Goal: Information Seeking & Learning: Learn about a topic

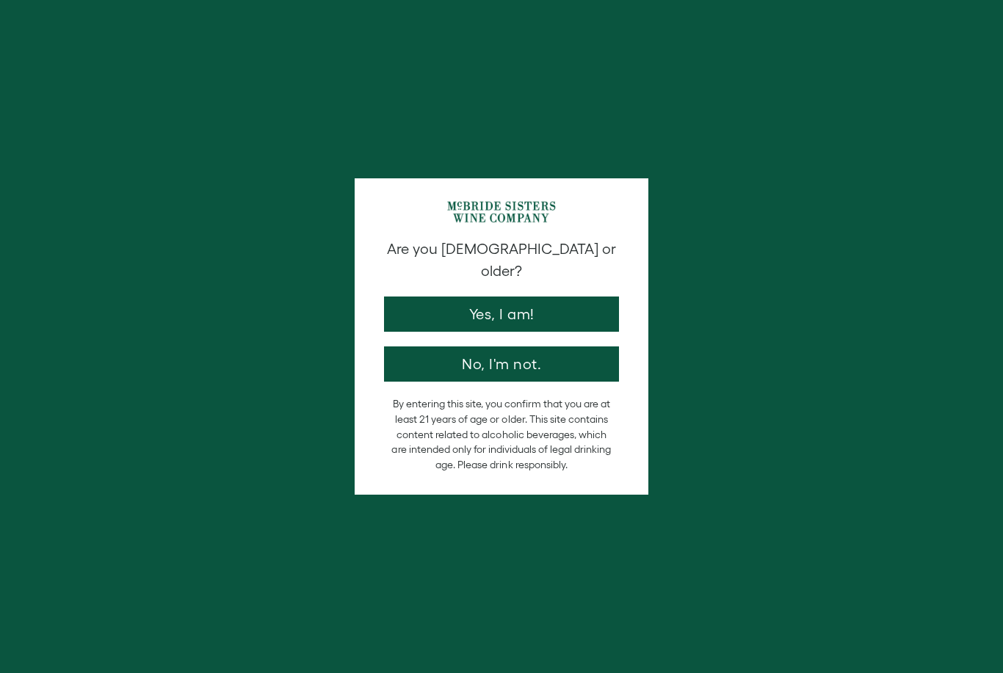
click at [551, 306] on button "Yes, I am!" at bounding box center [501, 314] width 235 height 35
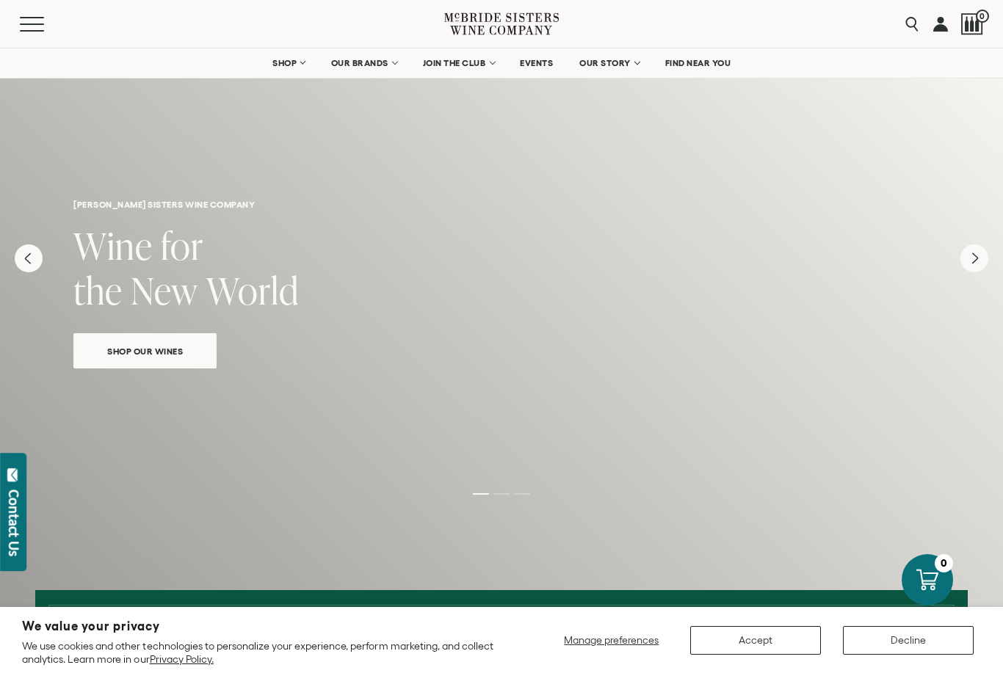
click at [710, 62] on span "FIND NEAR YOU" at bounding box center [698, 63] width 66 height 10
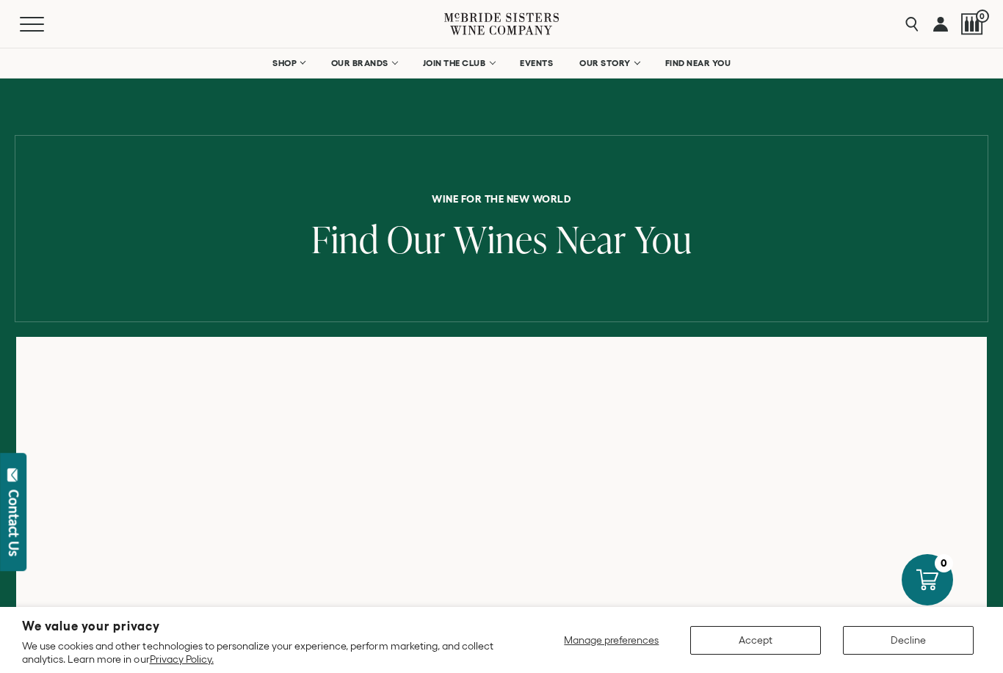
click at [916, 633] on button "Decline" at bounding box center [908, 640] width 131 height 29
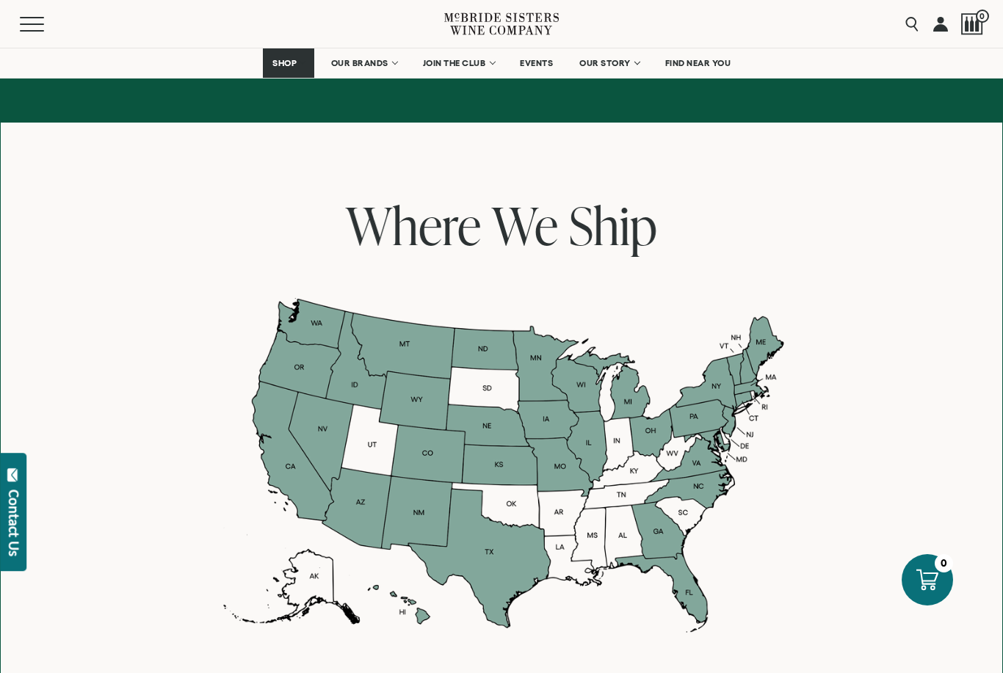
scroll to position [1015, 0]
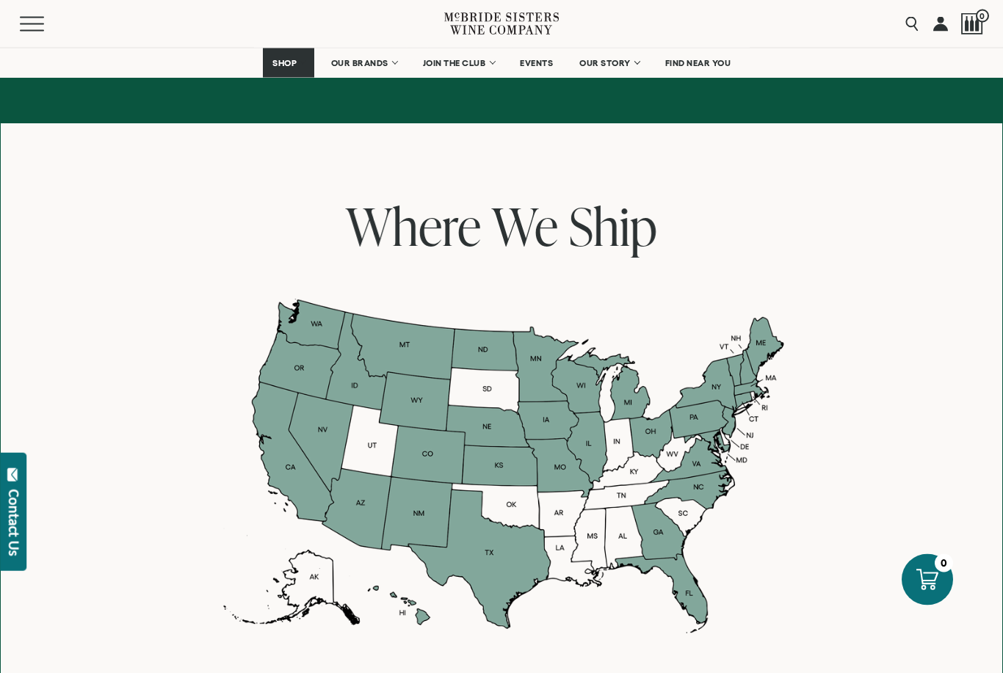
click at [353, 61] on span "OUR BRANDS" at bounding box center [359, 63] width 57 height 10
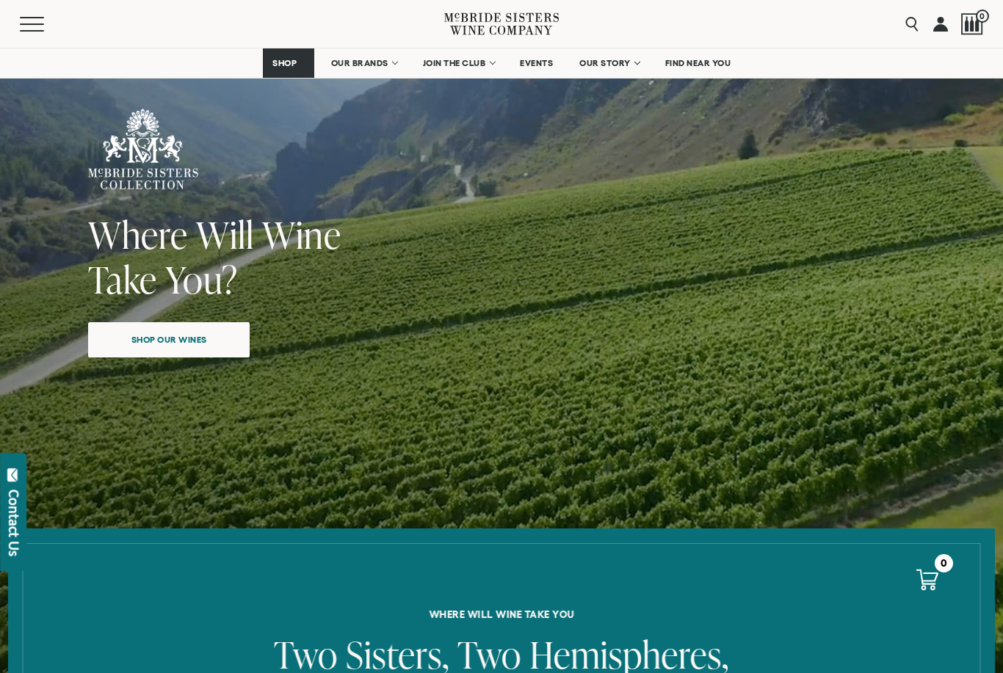
scroll to position [402, 0]
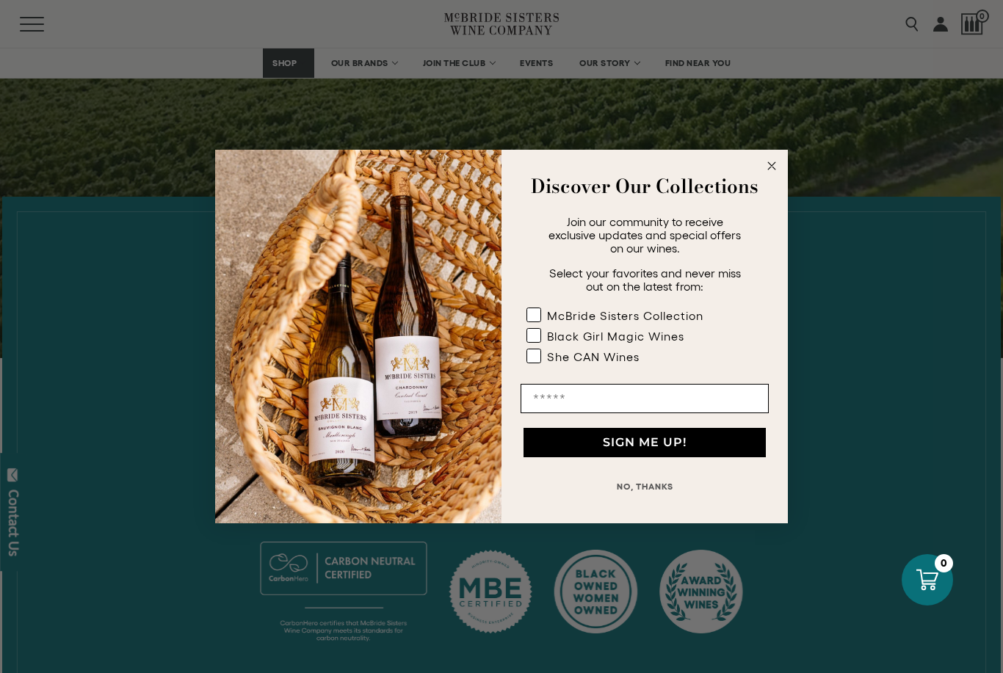
click at [773, 175] on circle "Close dialog" at bounding box center [771, 166] width 17 height 17
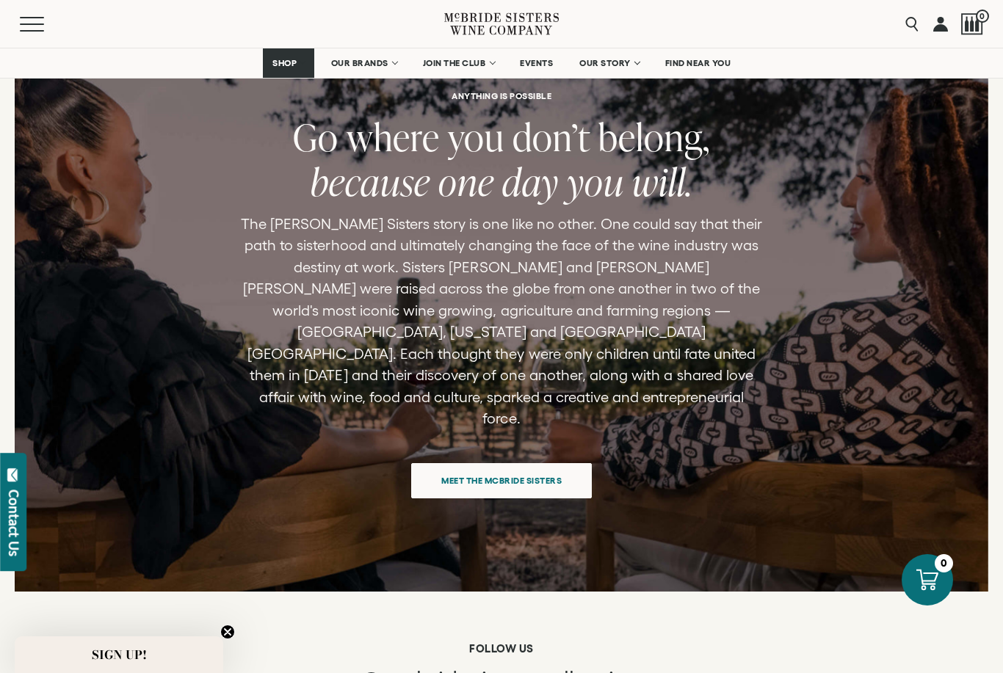
scroll to position [5705, 0]
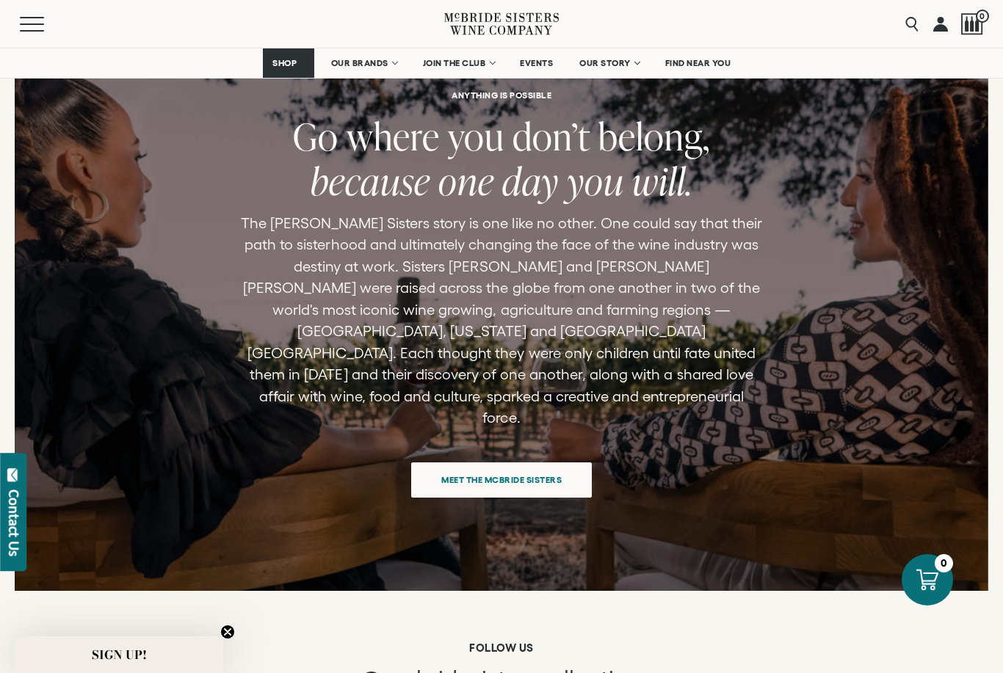
click at [543, 465] on span "Meet the McBride Sisters" at bounding box center [501, 479] width 172 height 29
